Goal: Task Accomplishment & Management: Manage account settings

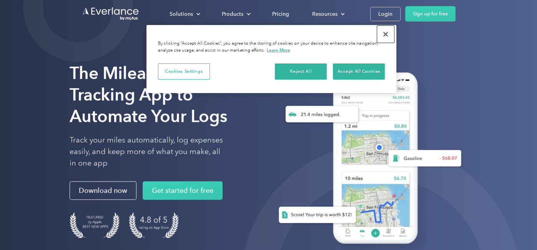
click at [386, 33] on button "Close" at bounding box center [385, 34] width 17 height 17
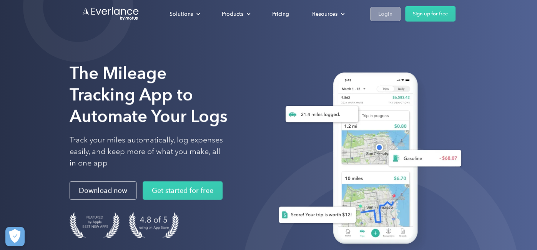
click at [387, 14] on div "Login" at bounding box center [386, 14] width 14 height 10
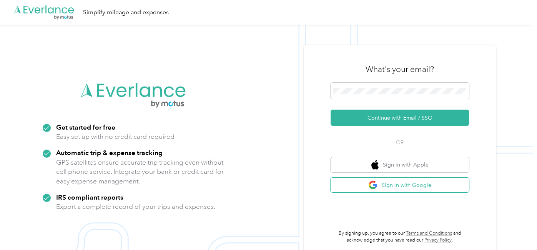
click at [396, 185] on button "Sign in with Google" at bounding box center [400, 185] width 138 height 15
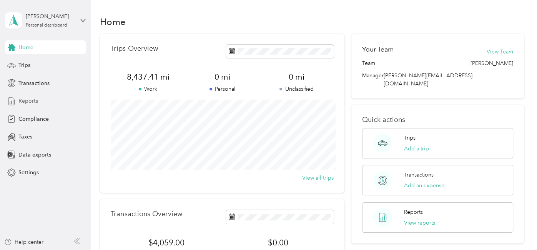
click at [24, 101] on span "Reports" at bounding box center [28, 101] width 20 height 8
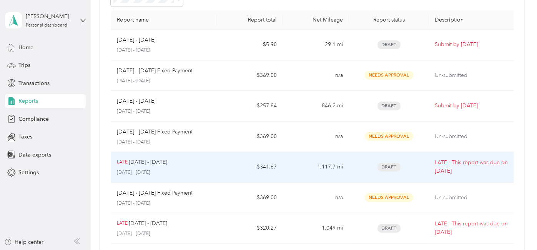
scroll to position [67, 0]
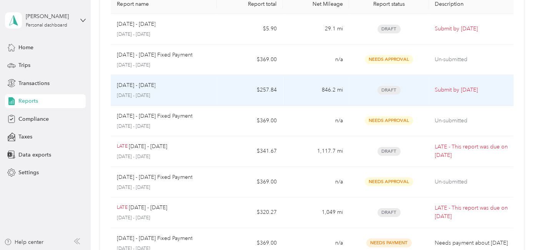
click at [202, 86] on div "Sep 1 - 30, 2025" at bounding box center [163, 85] width 93 height 8
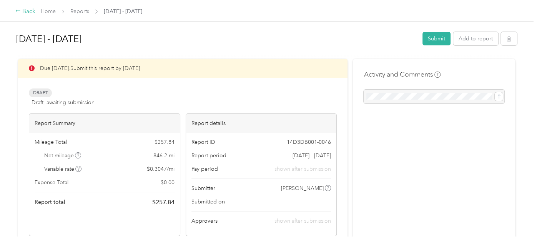
click at [21, 12] on div "Back" at bounding box center [25, 11] width 20 height 9
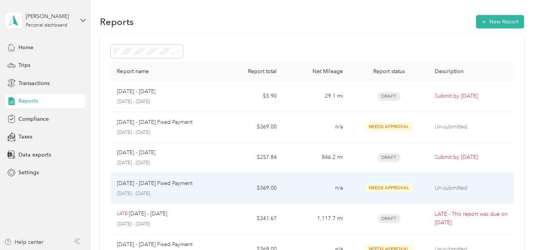
click at [179, 187] on div "Sep 1 - 30, 2025 Fixed Payment September 1 - 30, 2025" at bounding box center [163, 188] width 93 height 18
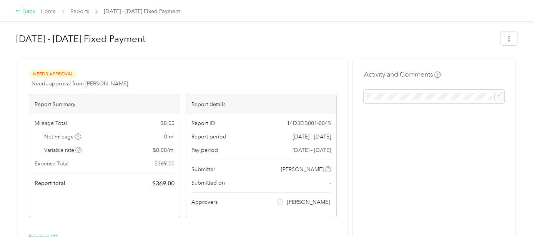
click at [26, 12] on div "Back" at bounding box center [25, 11] width 20 height 9
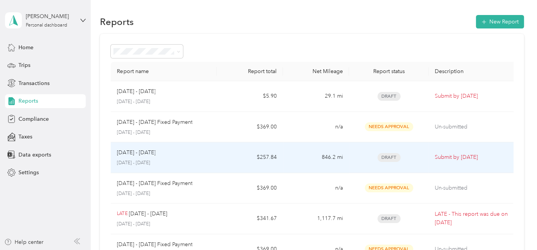
click at [190, 162] on p "September 1 - 30, 2025" at bounding box center [163, 163] width 93 height 7
